Goal: Check status: Check status

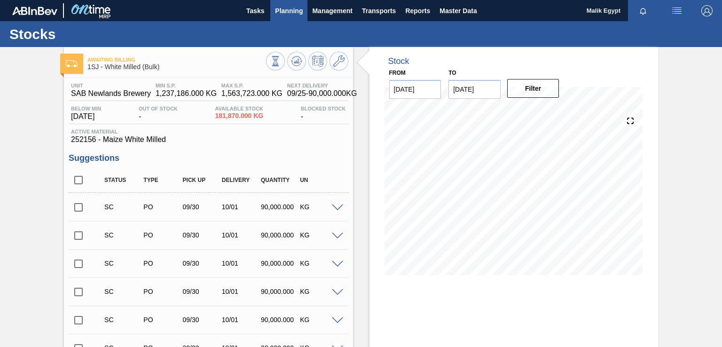
click at [289, 7] on span "Planning" at bounding box center [289, 10] width 28 height 11
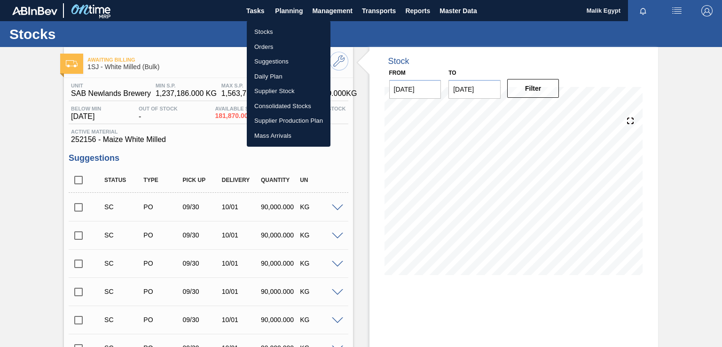
click at [264, 29] on li "Stocks" at bounding box center [289, 31] width 84 height 15
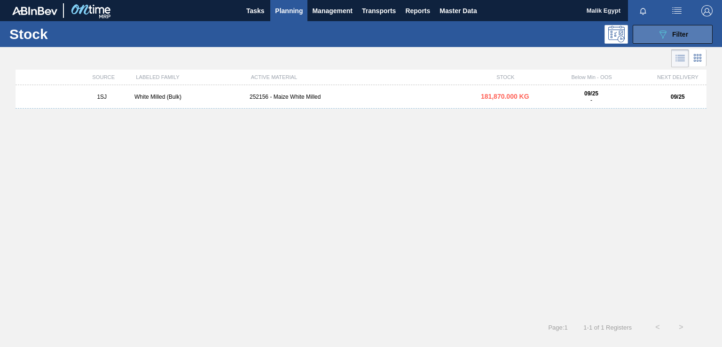
click at [683, 32] on span "Filter" at bounding box center [680, 35] width 16 height 8
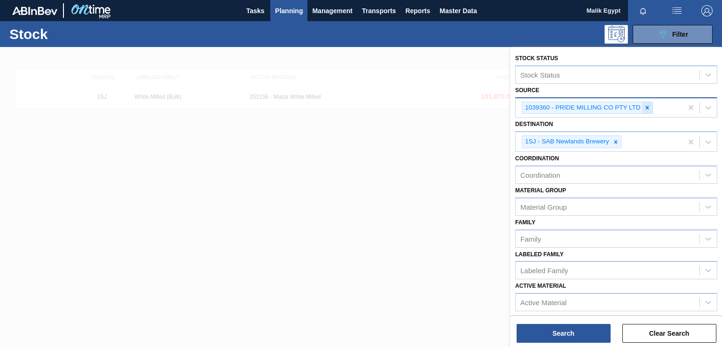
click at [646, 108] on icon at bounding box center [647, 107] width 3 height 3
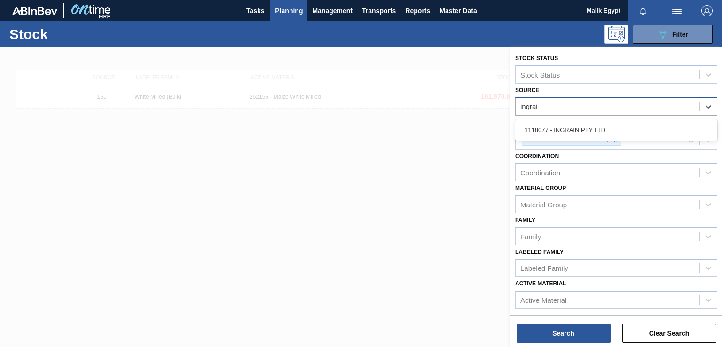
type input "ingrain"
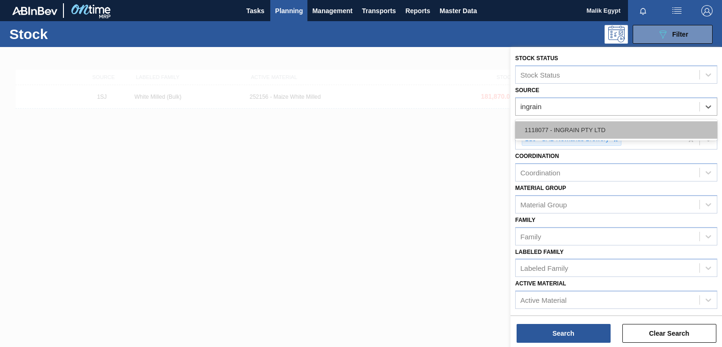
click at [602, 130] on div "1118077 - INGRAIN PTY LTD" at bounding box center [616, 129] width 202 height 17
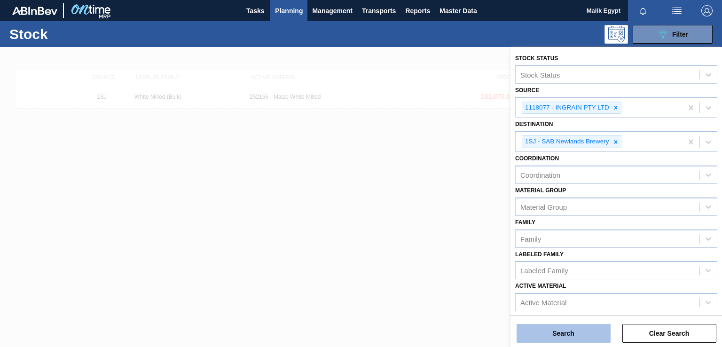
click at [579, 337] on button "Search" at bounding box center [564, 333] width 94 height 19
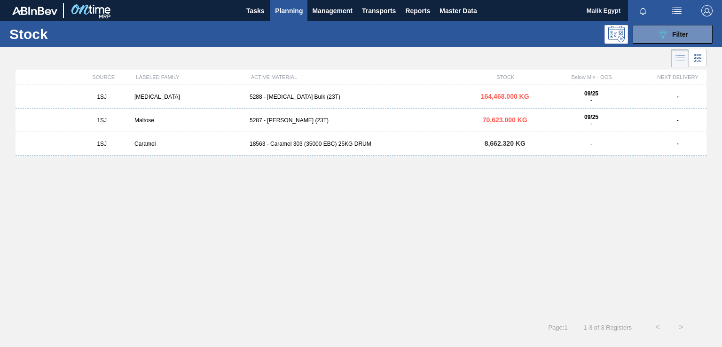
click at [150, 96] on div "[MEDICAL_DATA]" at bounding box center [188, 97] width 115 height 7
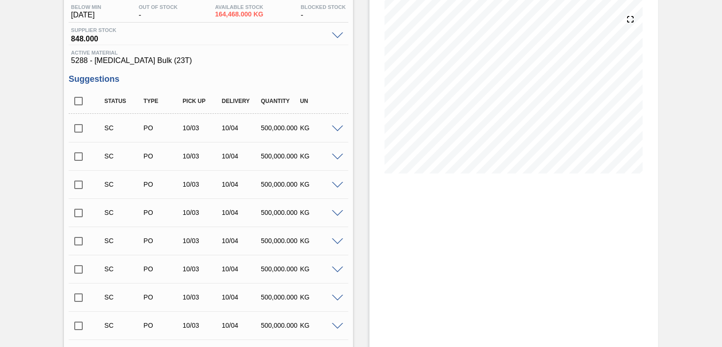
scroll to position [42, 0]
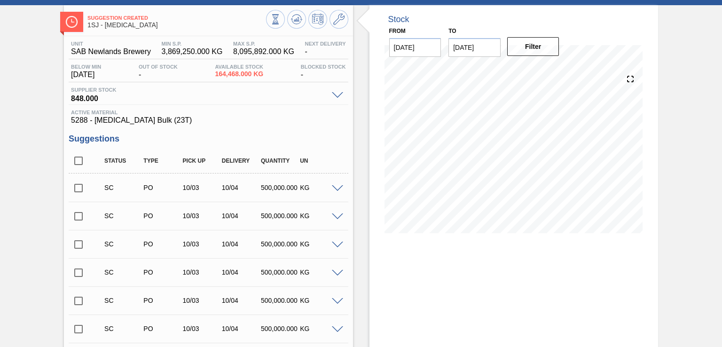
click at [82, 189] on input "checkbox" at bounding box center [79, 188] width 20 height 20
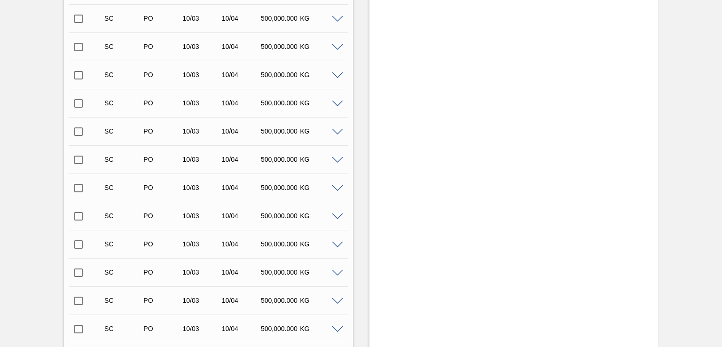
scroll to position [465, 0]
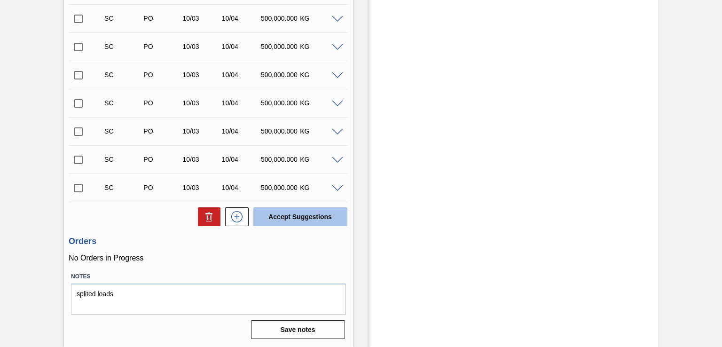
click at [312, 218] on button "Accept Suggestions" at bounding box center [300, 216] width 94 height 19
checkbox input "false"
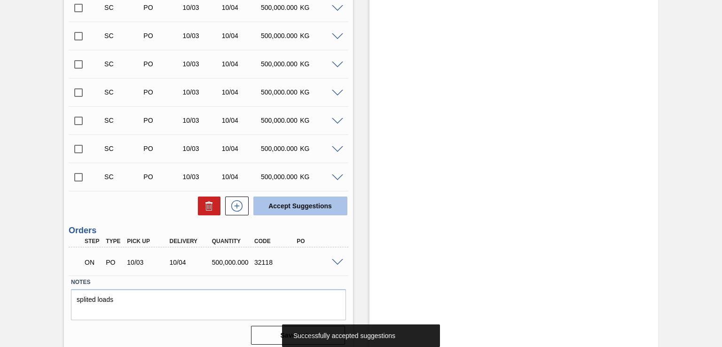
scroll to position [453, 0]
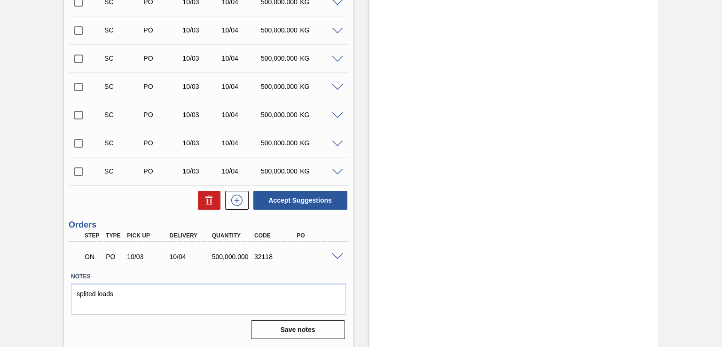
click at [338, 258] on span at bounding box center [337, 256] width 11 height 7
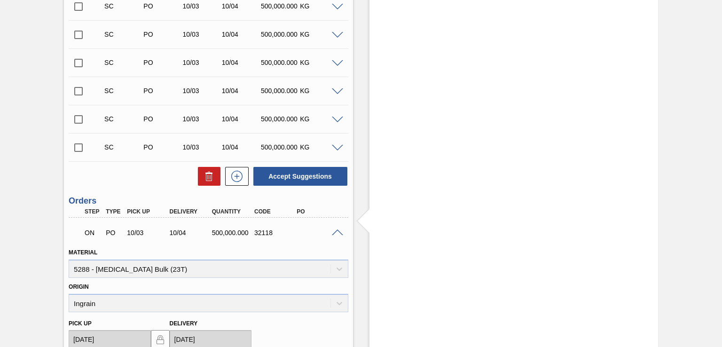
scroll to position [500, 0]
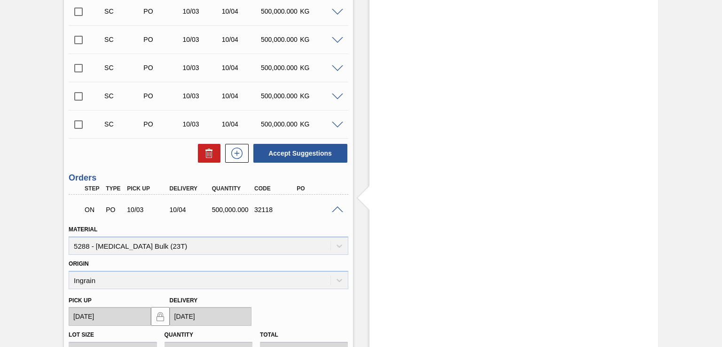
click at [337, 206] on span at bounding box center [337, 209] width 11 height 7
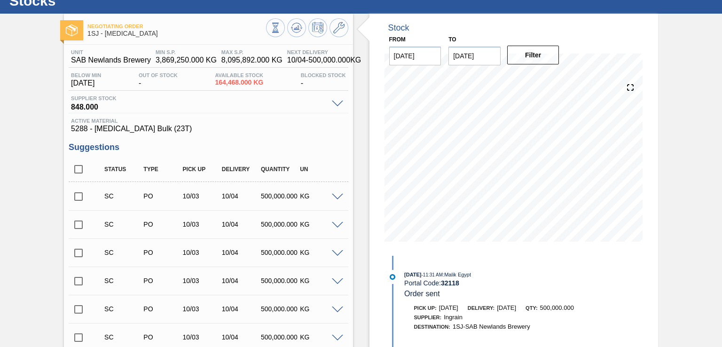
scroll to position [0, 0]
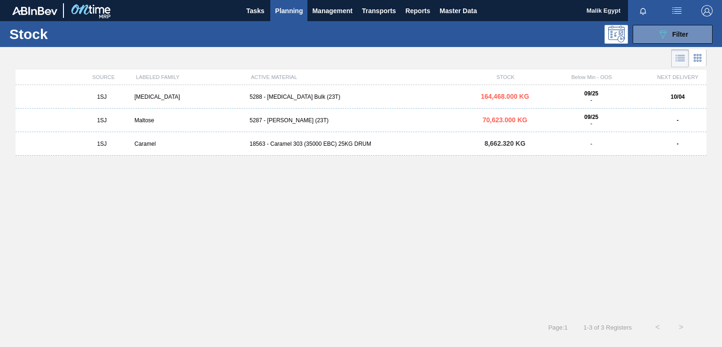
click at [274, 120] on div "5287 - [PERSON_NAME] (23T)" at bounding box center [361, 120] width 230 height 7
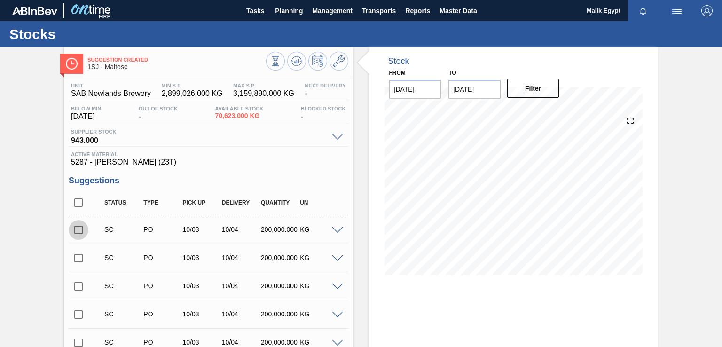
click at [82, 230] on input "checkbox" at bounding box center [79, 230] width 20 height 20
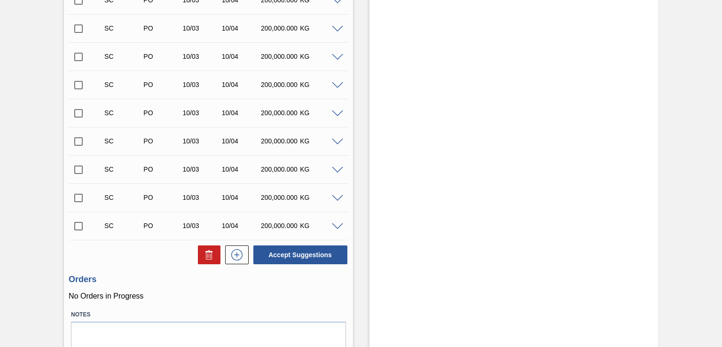
scroll to position [465, 0]
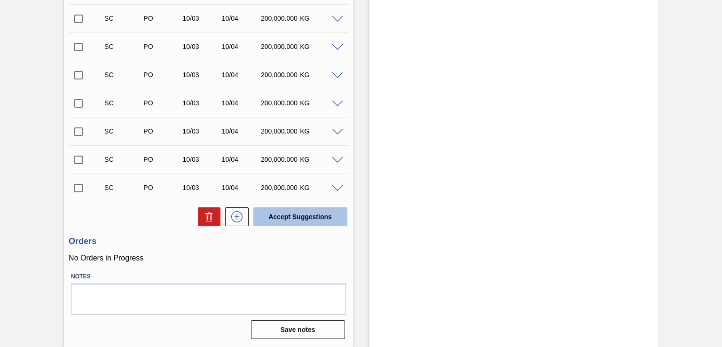
click at [307, 219] on button "Accept Suggestions" at bounding box center [300, 216] width 94 height 19
checkbox input "false"
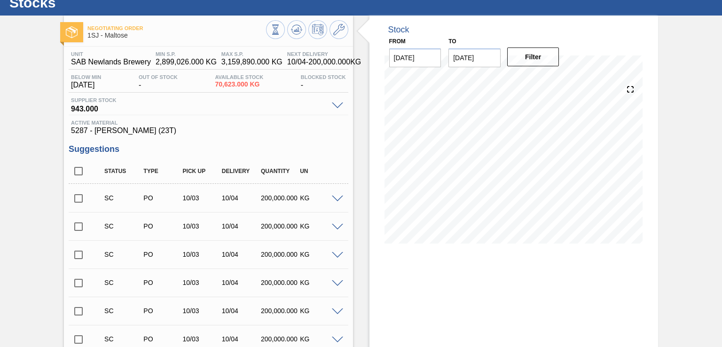
scroll to position [0, 0]
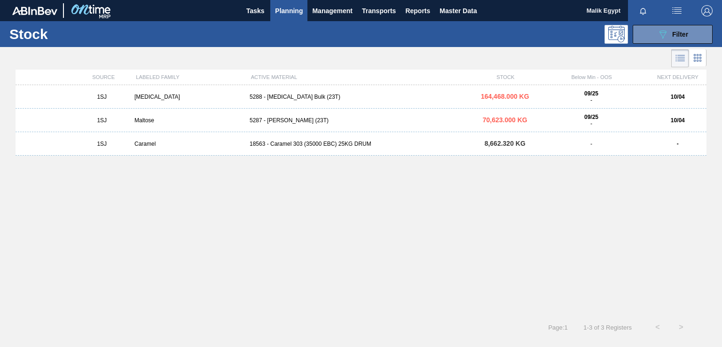
click at [285, 96] on div "5288 - [MEDICAL_DATA] Bulk (23T)" at bounding box center [361, 97] width 230 height 7
